Goal: Information Seeking & Learning: Learn about a topic

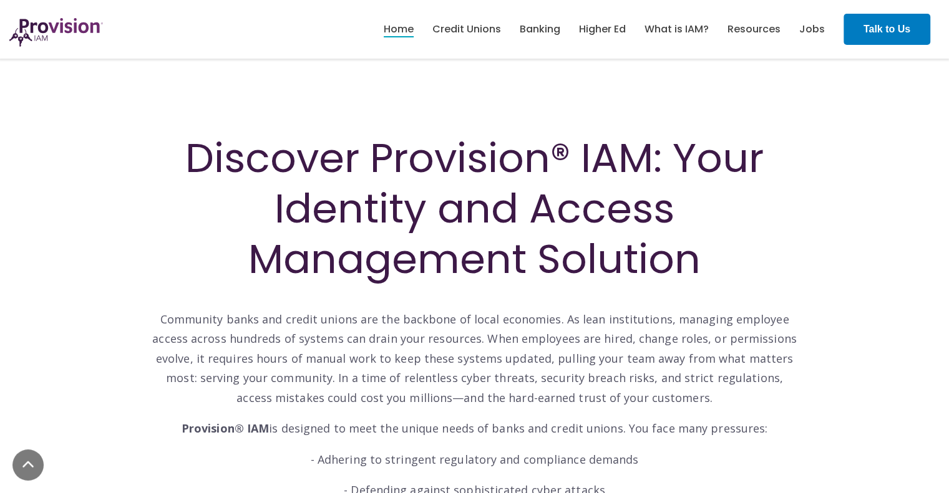
scroll to position [348, 0]
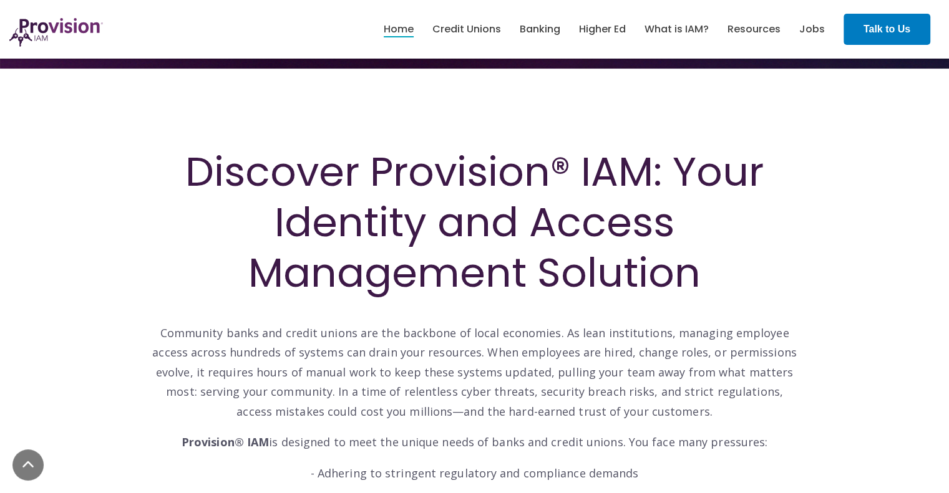
drag, startPoint x: 261, startPoint y: 221, endPoint x: 776, endPoint y: 282, distance: 519.4
click at [776, 282] on h1 "Discover Provision® IAM: Your Identity and Access Management Solution" at bounding box center [474, 223] width 649 height 152
copy h1 "Identity and Access Management Solution"
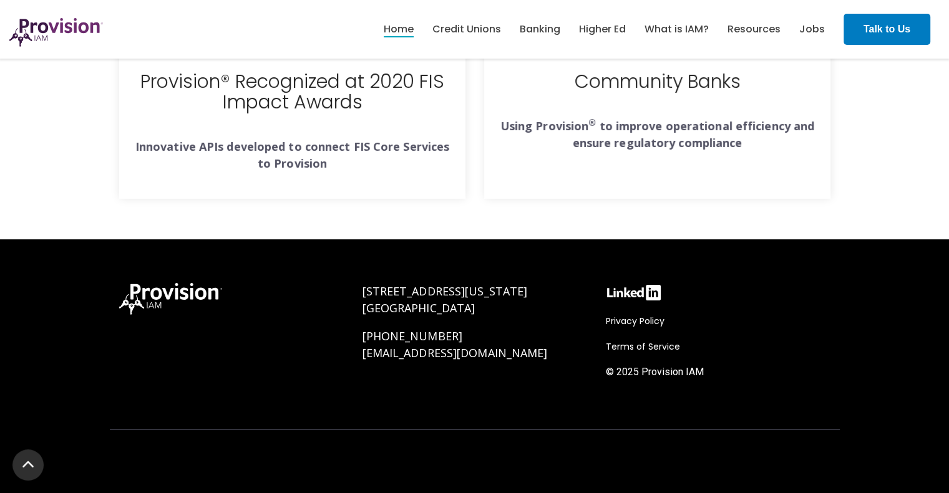
scroll to position [3242, 0]
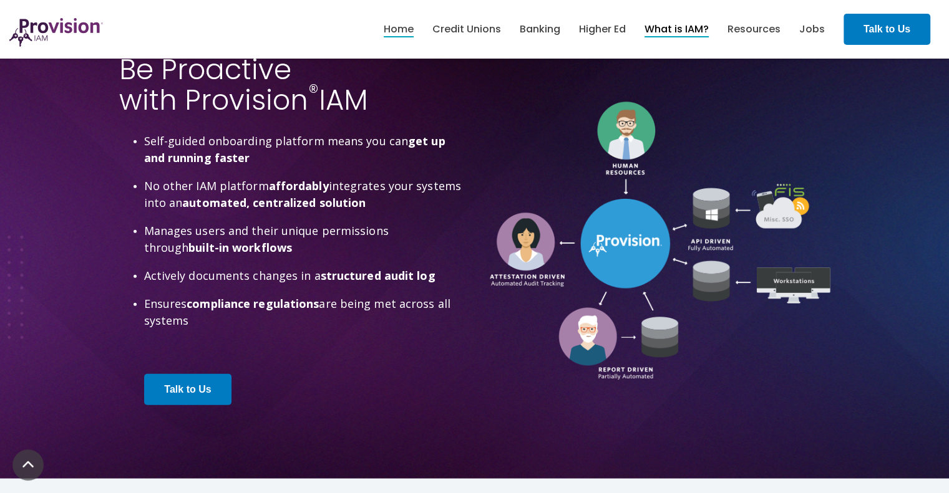
click at [674, 36] on li "What is IAM?" at bounding box center [676, 29] width 64 height 21
click at [697, 27] on link "What is IAM?" at bounding box center [676, 29] width 64 height 21
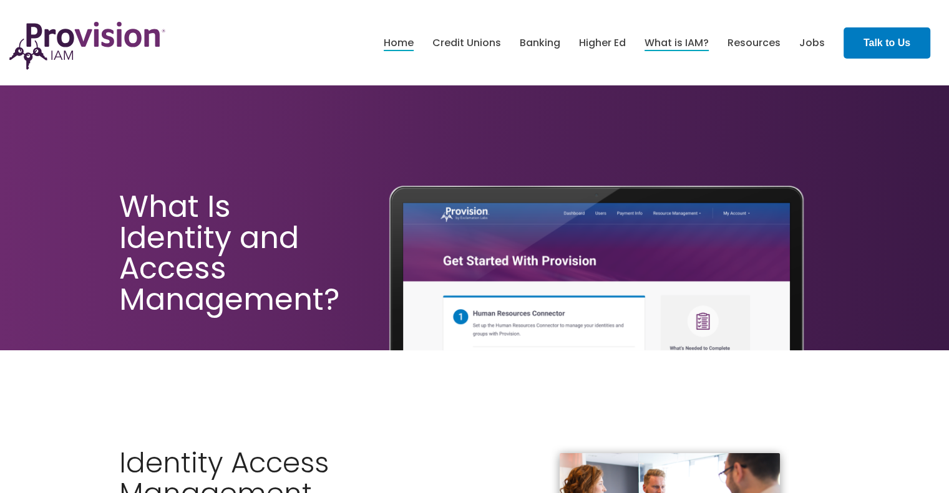
click at [391, 49] on li "Home" at bounding box center [399, 42] width 30 height 21
click at [410, 41] on link "Home" at bounding box center [399, 42] width 30 height 21
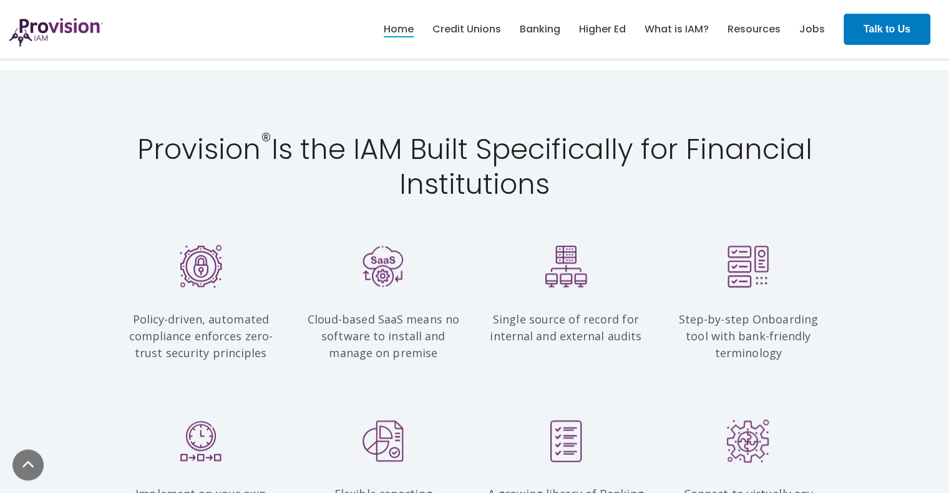
scroll to position [1045, 0]
